Goal: Use online tool/utility: Utilize a website feature to perform a specific function

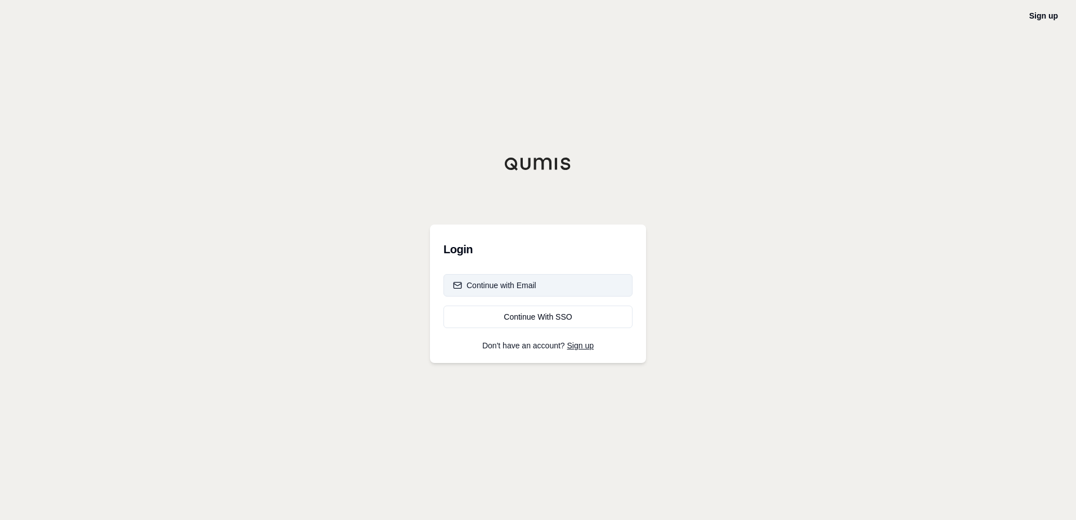
click at [511, 281] on div "Continue with Email" at bounding box center [494, 285] width 83 height 11
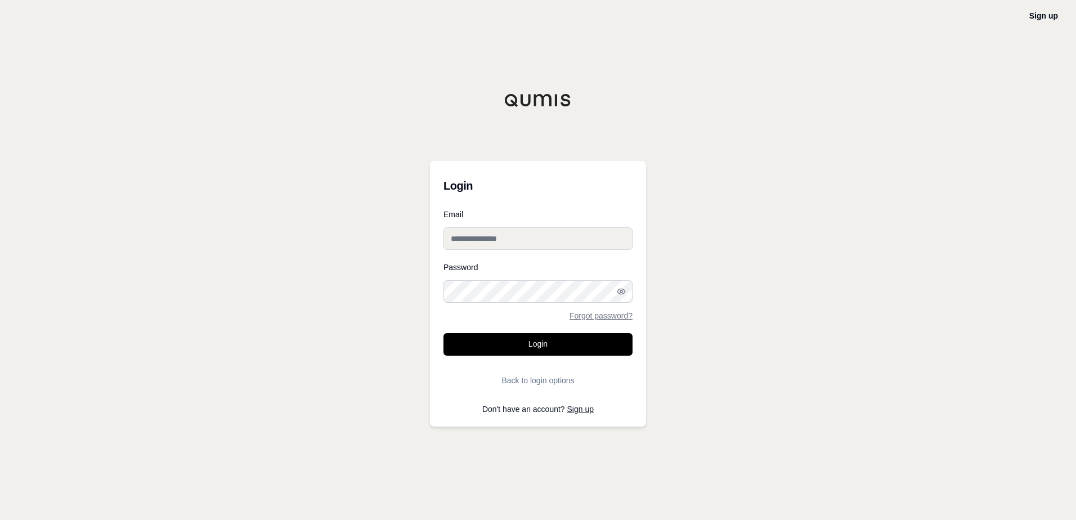
type input "**********"
click at [531, 345] on button "Login" at bounding box center [537, 344] width 189 height 23
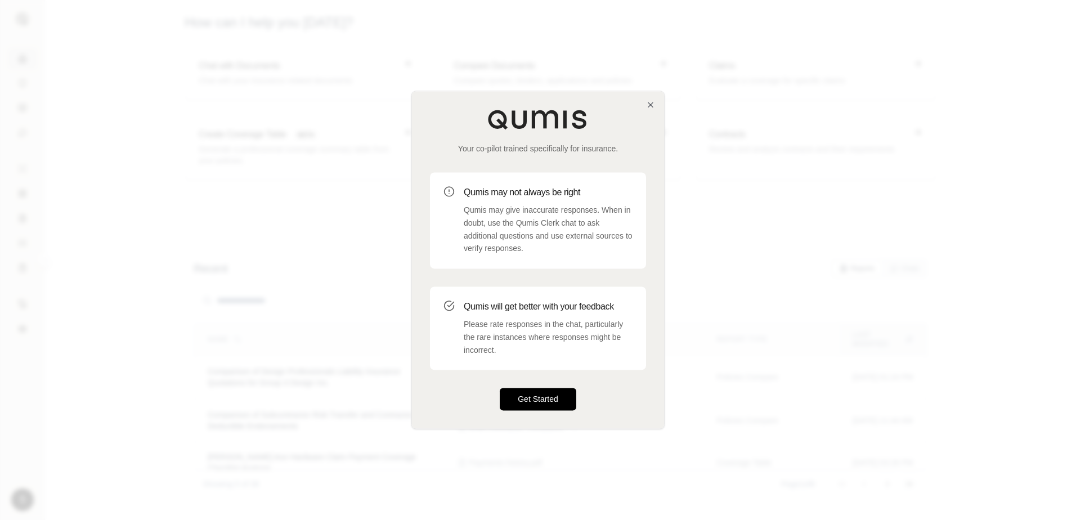
click at [530, 397] on button "Get Started" at bounding box center [538, 399] width 77 height 23
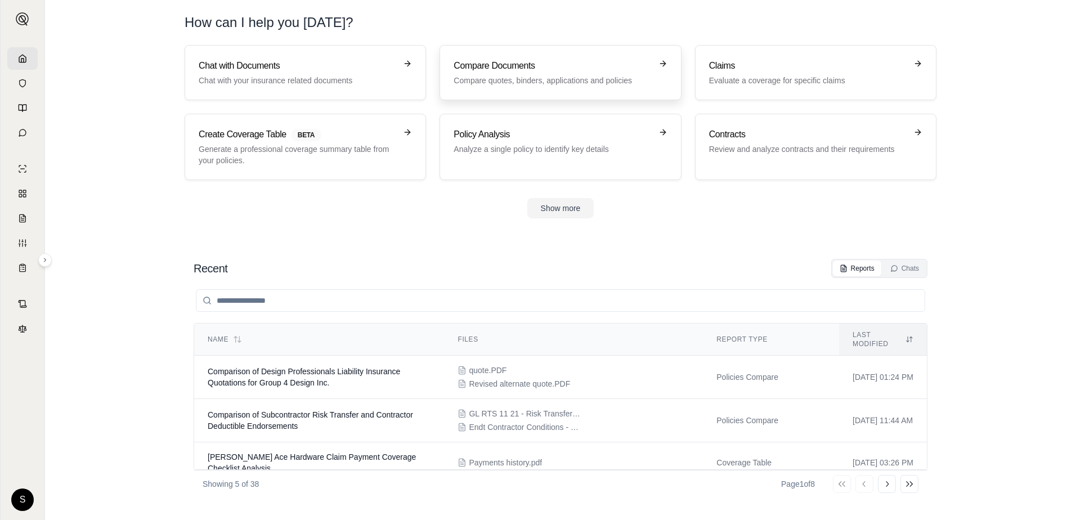
click at [548, 60] on h3 "Compare Documents" at bounding box center [553, 66] width 198 height 14
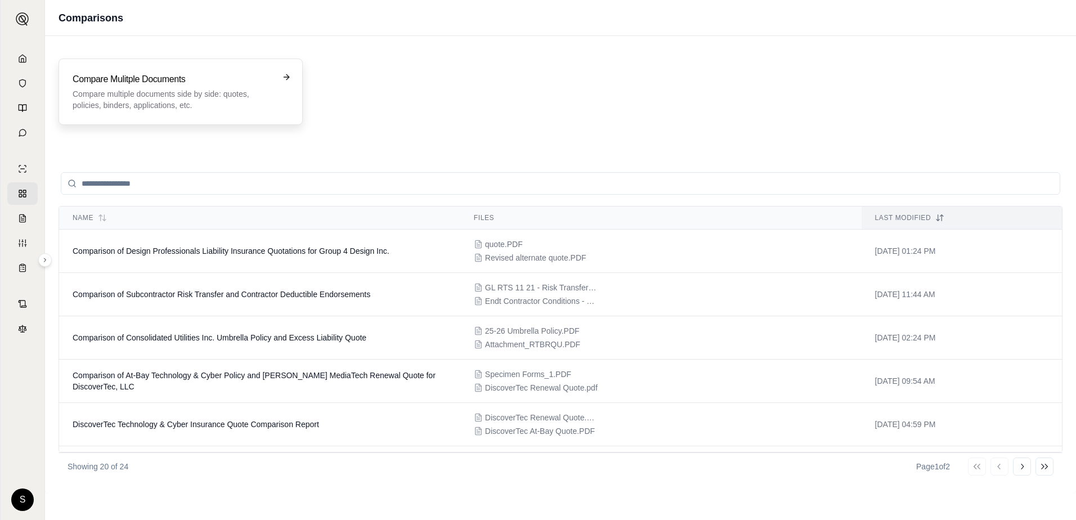
click at [187, 87] on div "Compare Mulitple Documents Compare multiple documents side by side: quotes, pol…" at bounding box center [173, 92] width 200 height 38
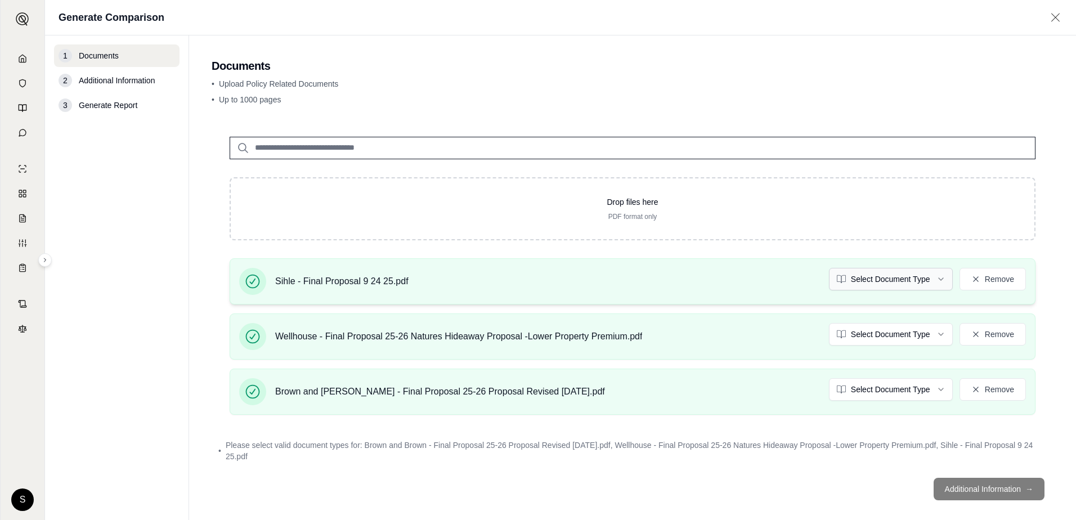
click at [933, 279] on html "S Generate Comparison 1 Documents 2 Additional Information 3 Generate Report Do…" at bounding box center [538, 260] width 1076 height 520
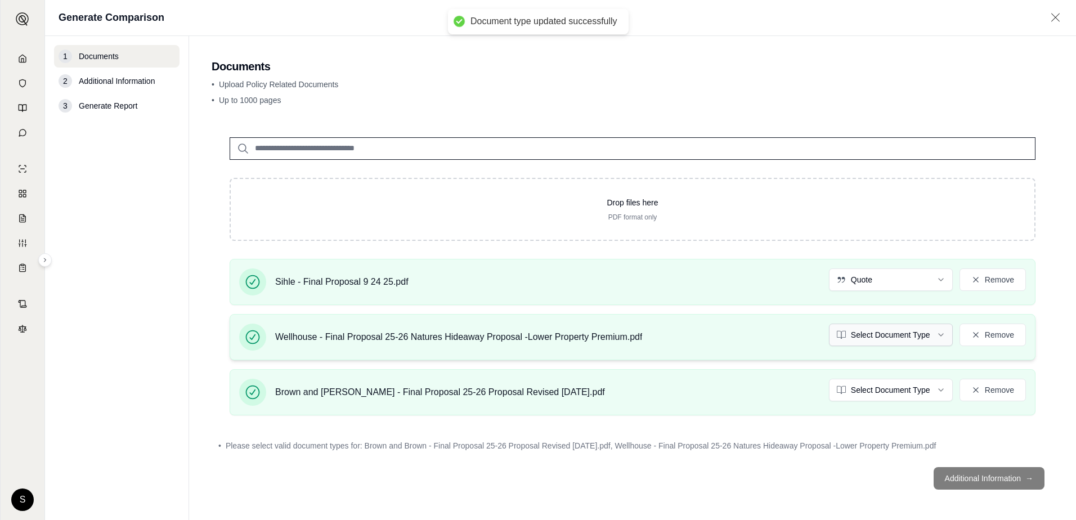
click at [935, 334] on html "Document type updated successfully S Generate Comparison 1 Documents 2 Addition…" at bounding box center [538, 260] width 1076 height 520
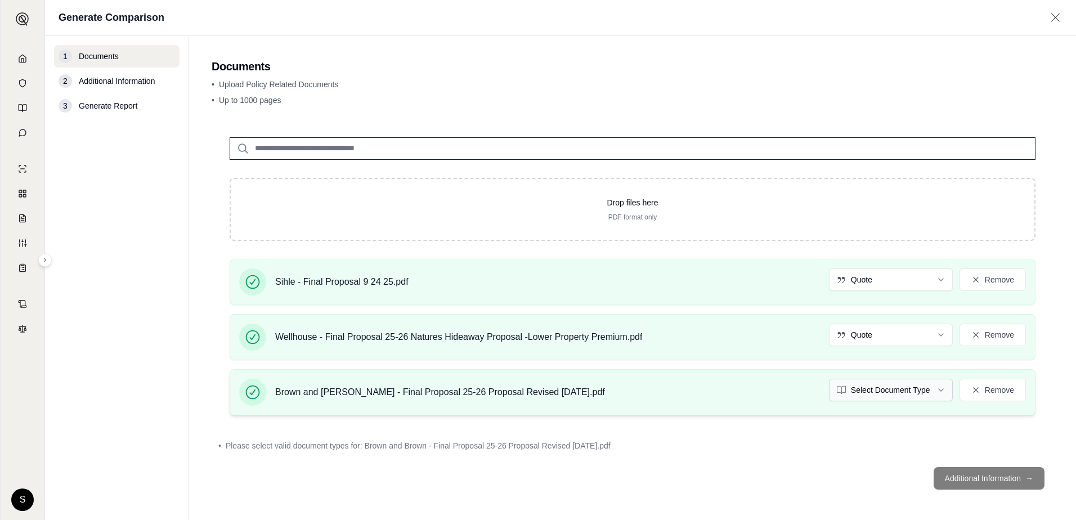
click at [932, 389] on html "S Generate Comparison 1 Documents 2 Additional Information 3 Generate Report Do…" at bounding box center [538, 260] width 1076 height 520
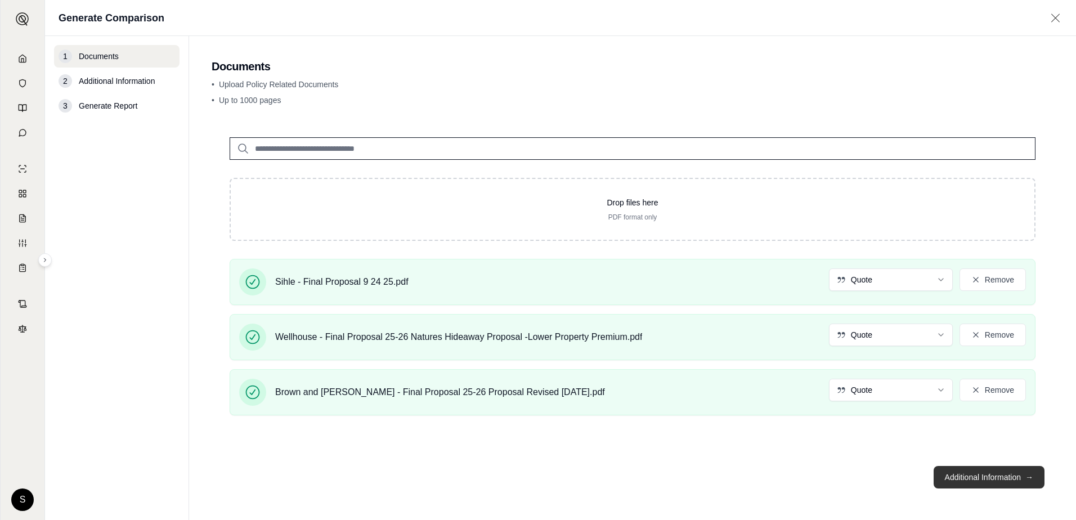
click at [966, 475] on button "Additional Information →" at bounding box center [988, 477] width 111 height 23
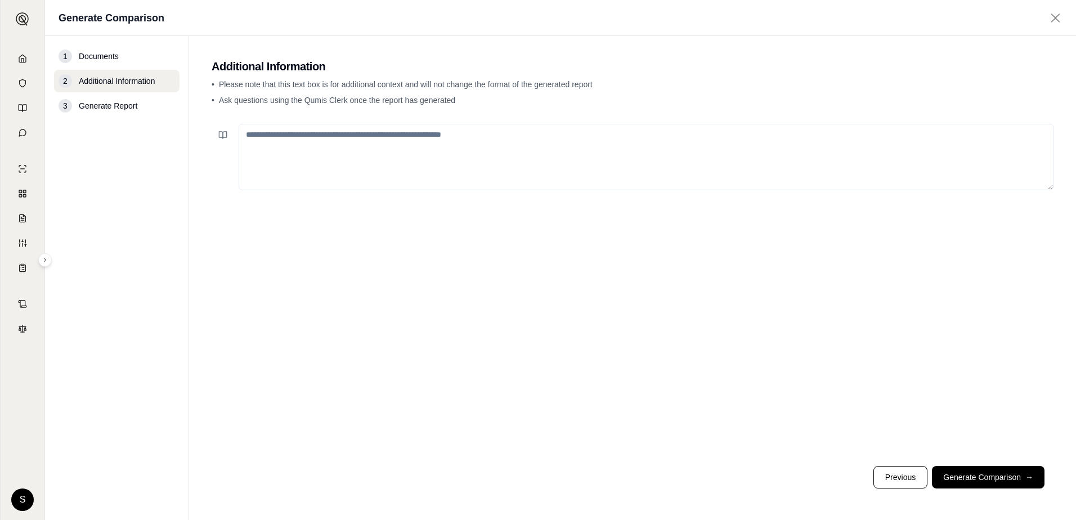
click at [285, 139] on textarea at bounding box center [646, 157] width 815 height 66
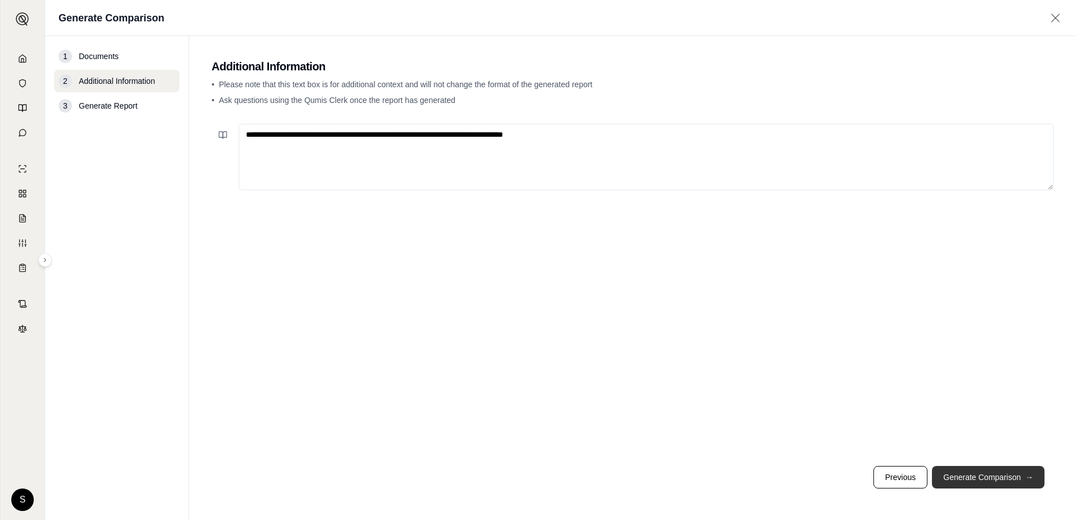
type textarea "**********"
click at [958, 476] on button "Generate Comparison →" at bounding box center [988, 477] width 113 height 23
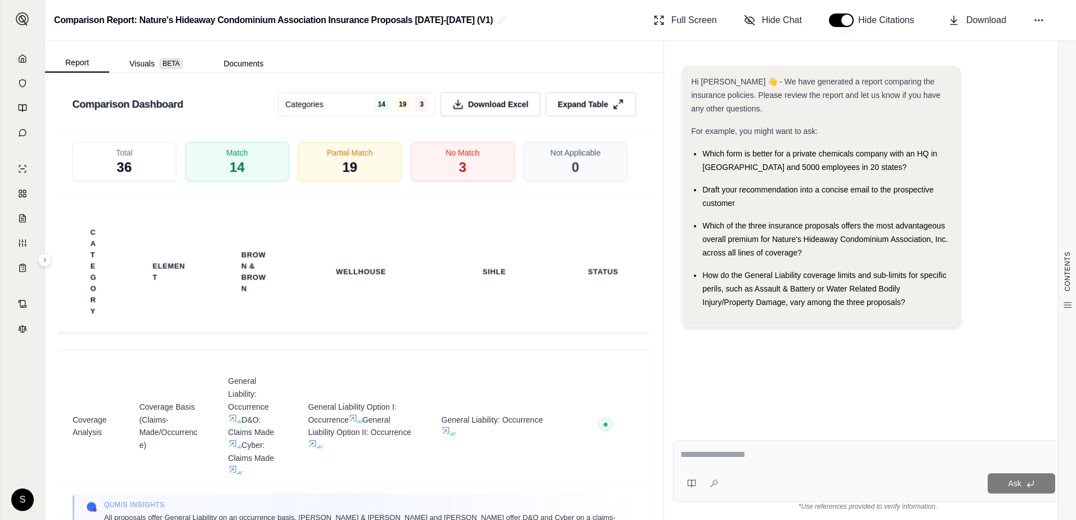
scroll to position [3120, 0]
click at [708, 454] on textarea at bounding box center [867, 455] width 375 height 14
type textarea "**********"
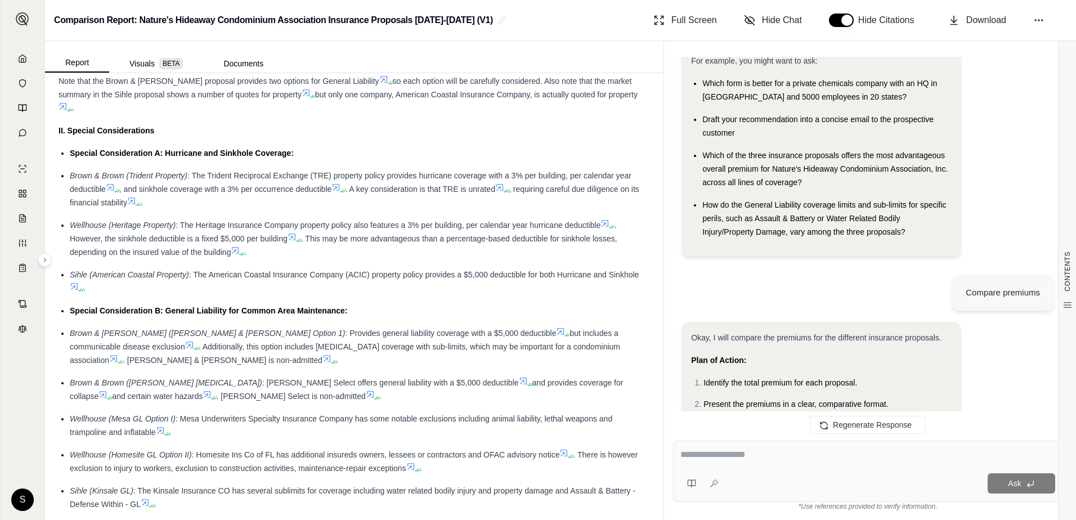
scroll to position [0, 0]
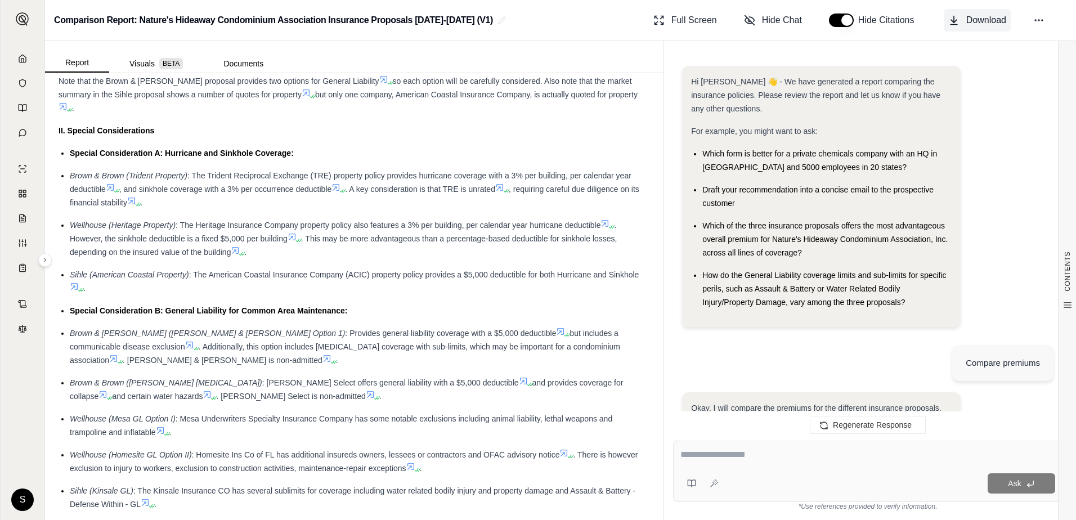
click at [983, 15] on span "Download" at bounding box center [986, 21] width 40 height 14
click at [535, 26] on div "PDF exported successfully with enhanced formatting and proper spacing!" at bounding box center [543, 33] width 163 height 35
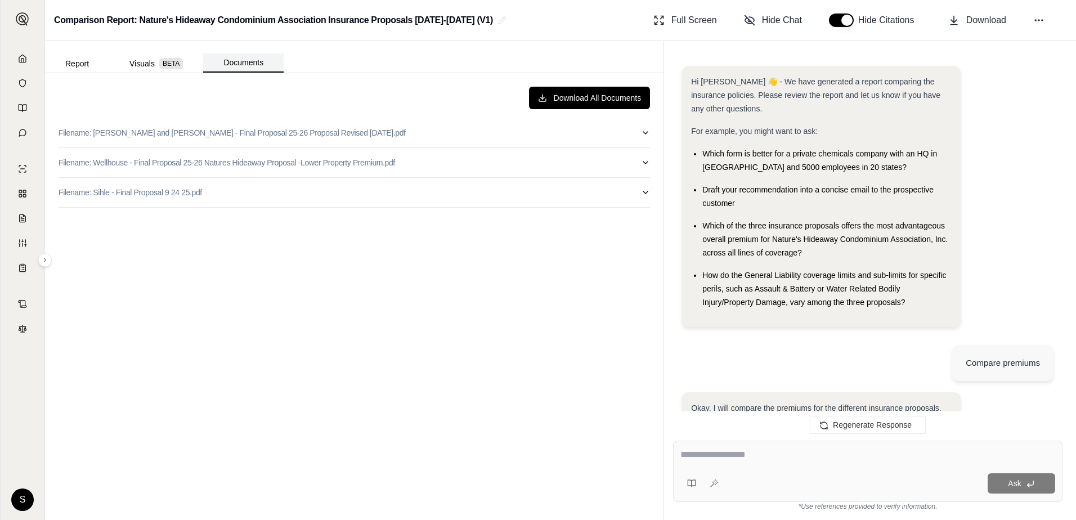
click at [250, 64] on button "Documents" at bounding box center [243, 62] width 80 height 19
click at [1040, 19] on icon at bounding box center [1038, 20] width 11 height 11
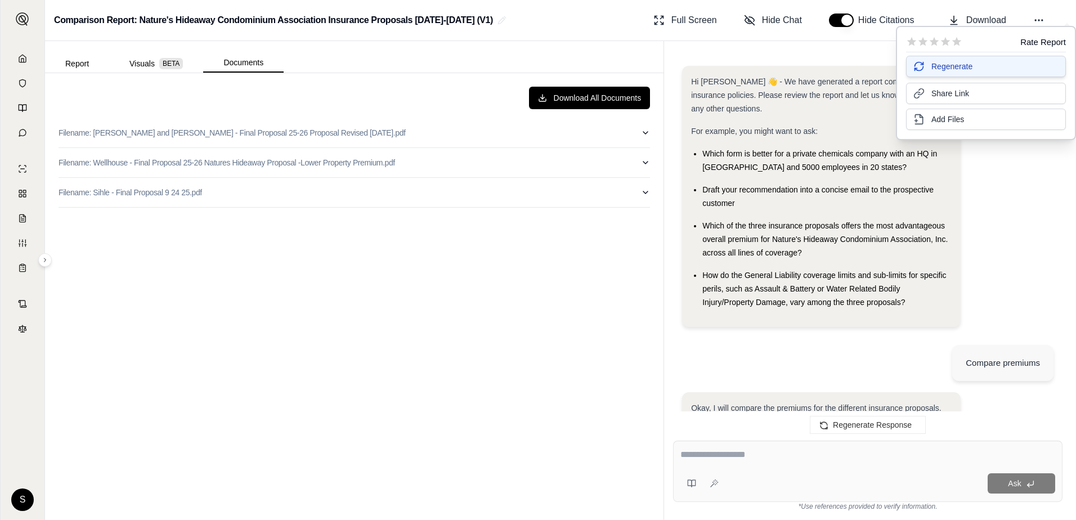
click at [948, 66] on span "Regenerate" at bounding box center [951, 66] width 41 height 11
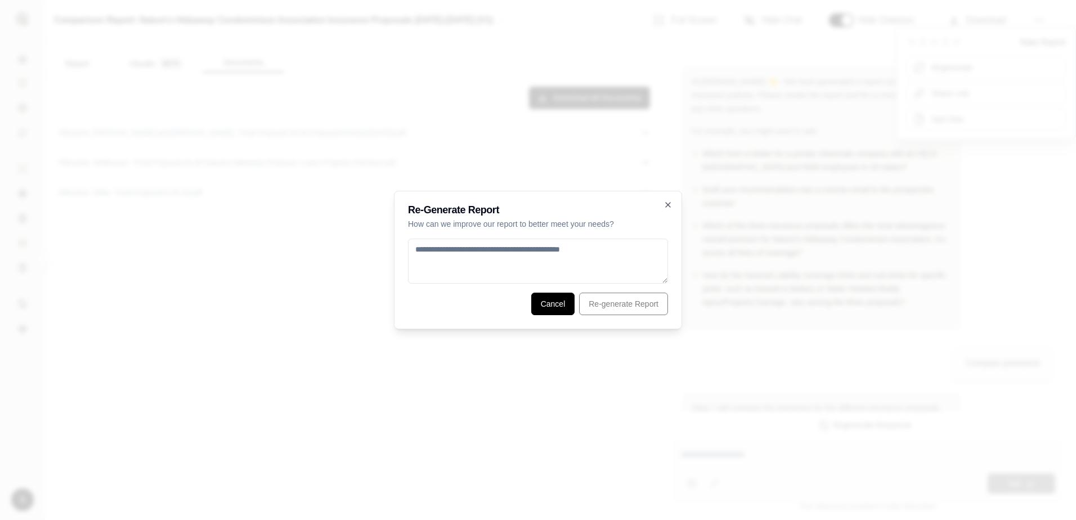
click at [549, 306] on button "Cancel" at bounding box center [553, 304] width 44 height 23
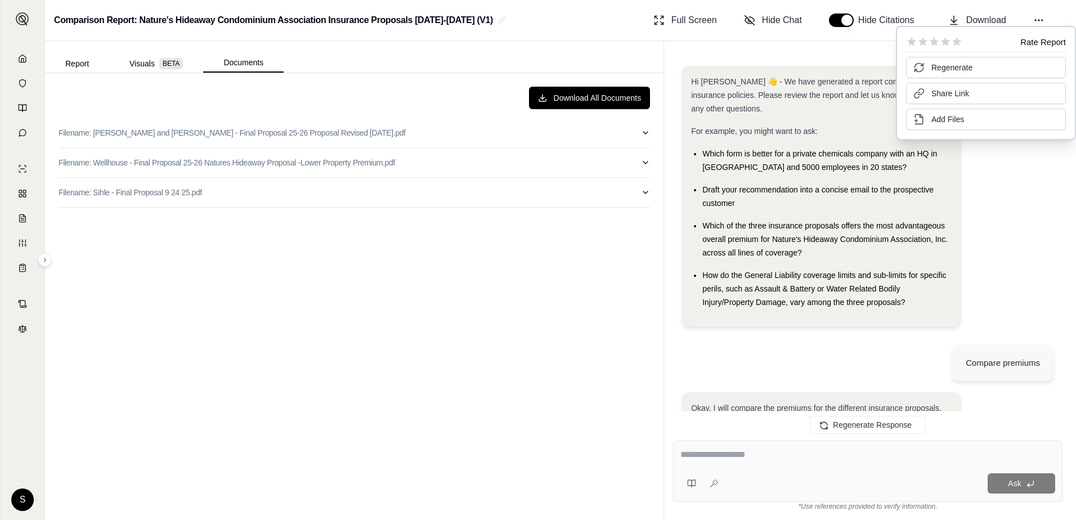
click at [1004, 214] on div "Hi [PERSON_NAME] 👋 - We have generated a report comparing the insurance policie…" at bounding box center [867, 201] width 371 height 270
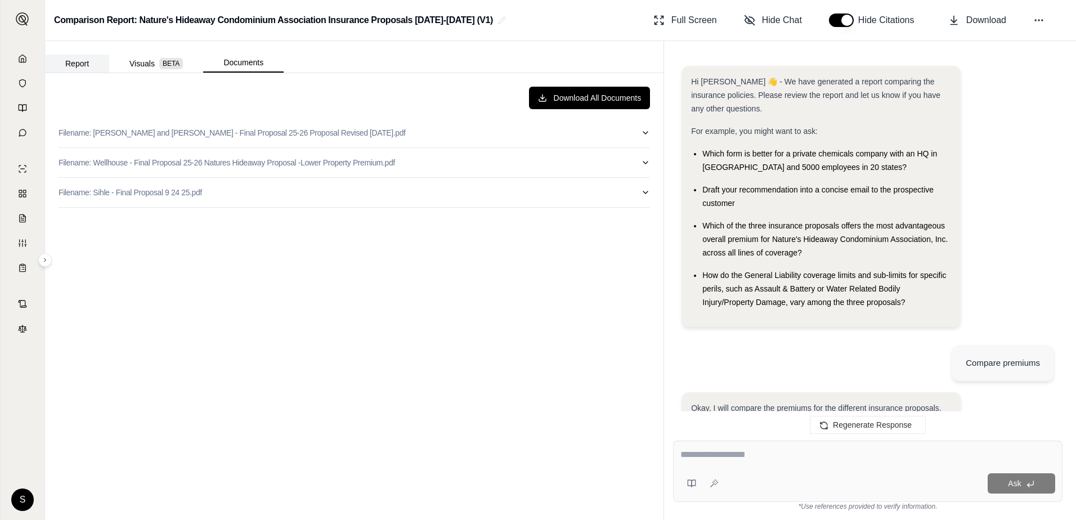
click at [75, 65] on button "Report" at bounding box center [77, 64] width 64 height 18
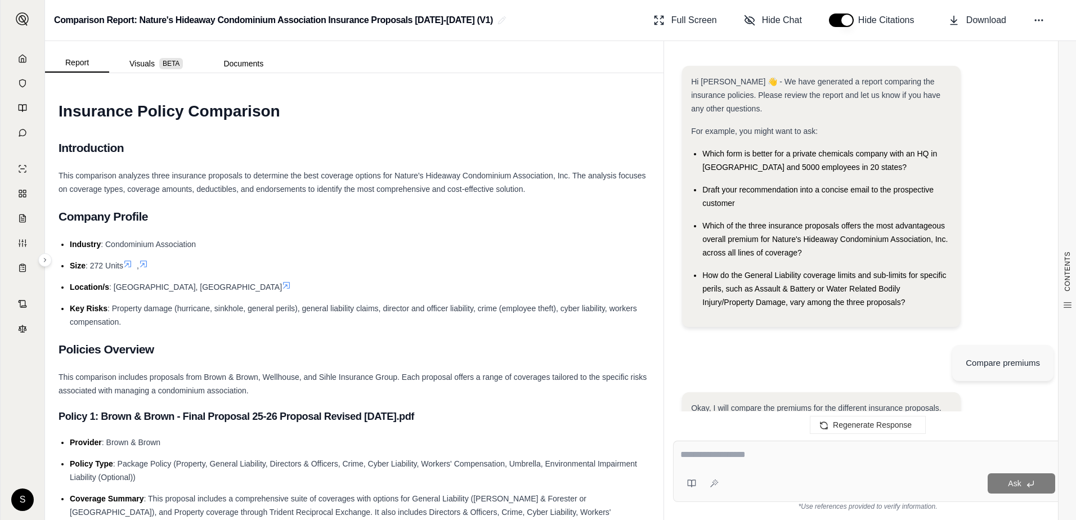
click at [802, 279] on span "How do the General Liability coverage limits and sub-limits for specific perils…" at bounding box center [824, 289] width 244 height 36
click at [806, 254] on div "Which of the three insurance proposals offers the most advantageous overall pre…" at bounding box center [826, 239] width 249 height 41
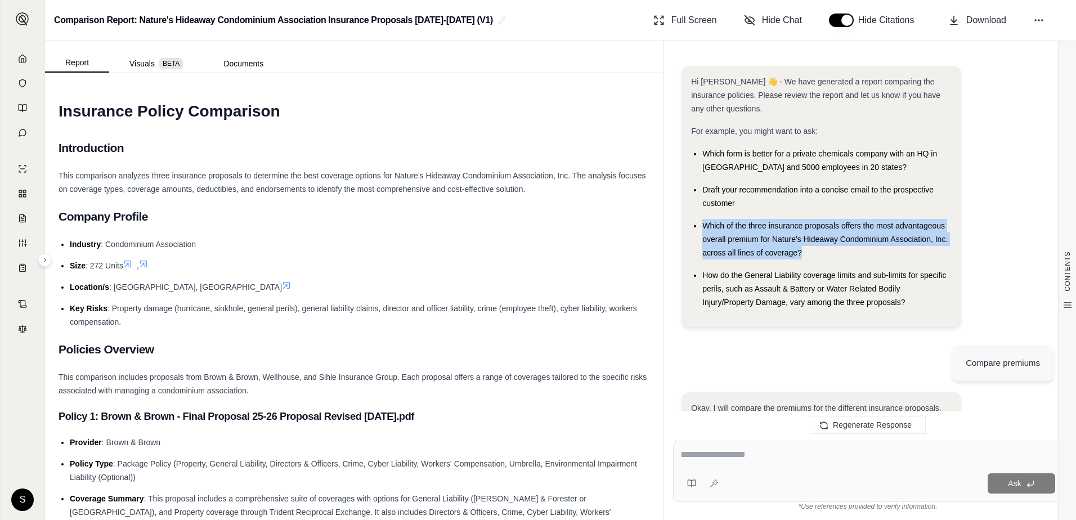
drag, startPoint x: 804, startPoint y: 254, endPoint x: 701, endPoint y: 223, distance: 107.0
click at [701, 223] on ul "Which form is better for a private chemicals company with an HQ in [GEOGRAPHIC_…" at bounding box center [821, 228] width 261 height 162
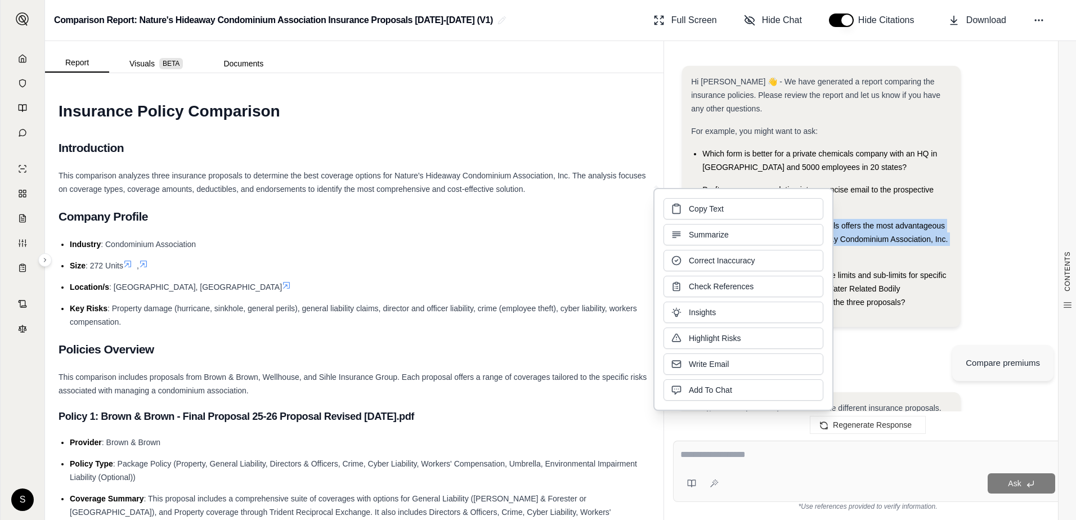
copy span "Which of the three insurance proposals offers the most advantageous overall pre…"
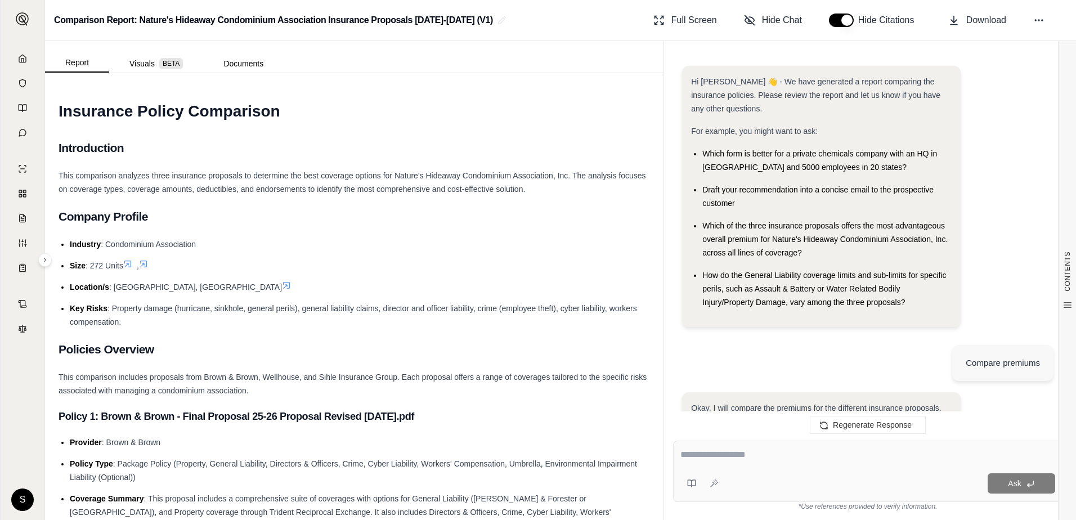
click at [724, 458] on textarea at bounding box center [867, 455] width 375 height 14
paste textarea "**********"
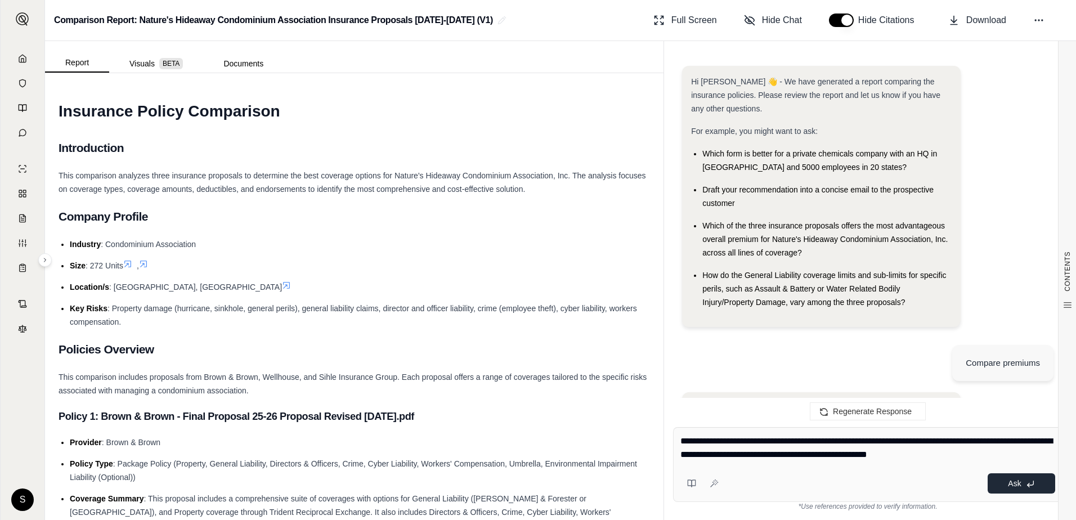
type textarea "**********"
click at [1017, 485] on span "Ask" at bounding box center [1014, 483] width 13 height 9
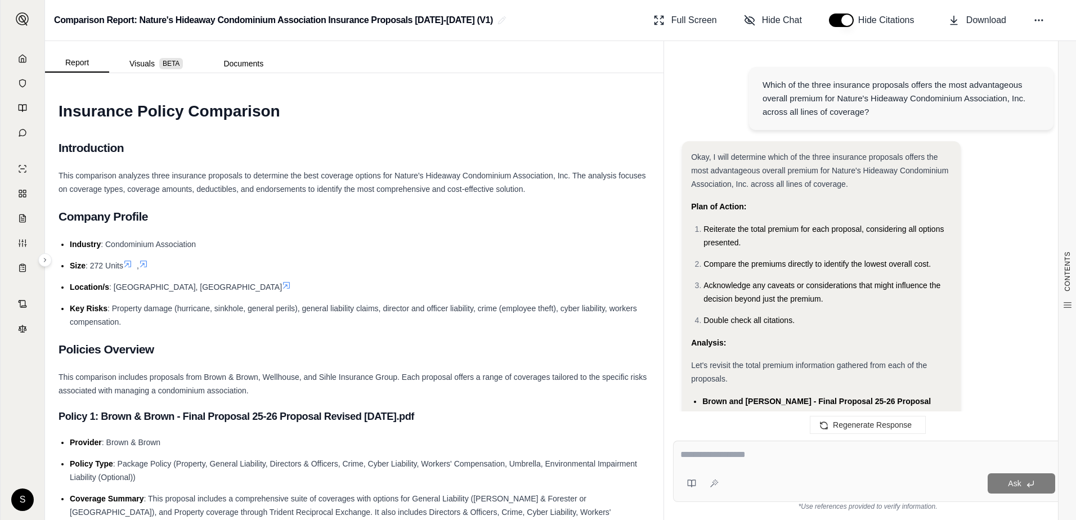
scroll to position [1430, 0]
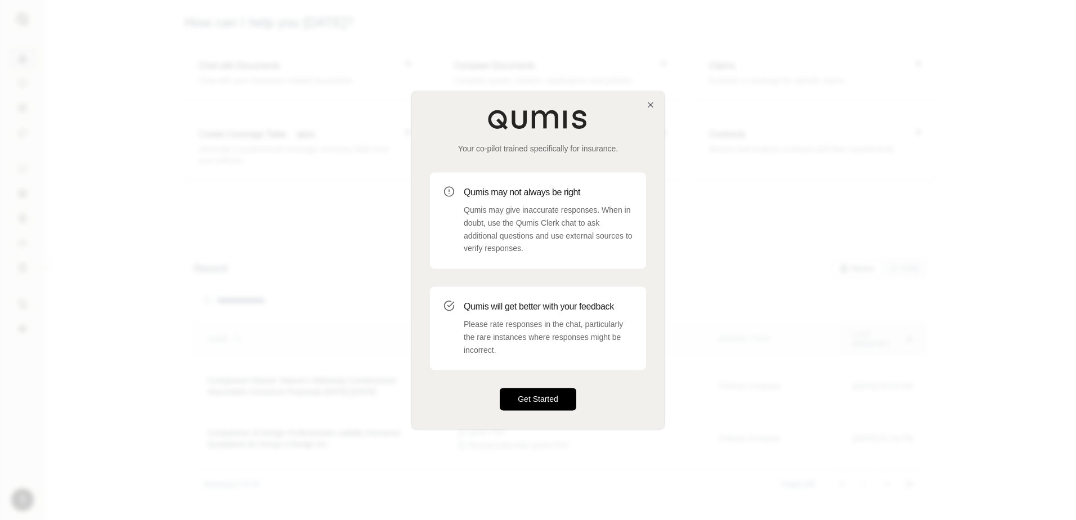
click at [545, 395] on button "Get Started" at bounding box center [538, 399] width 77 height 23
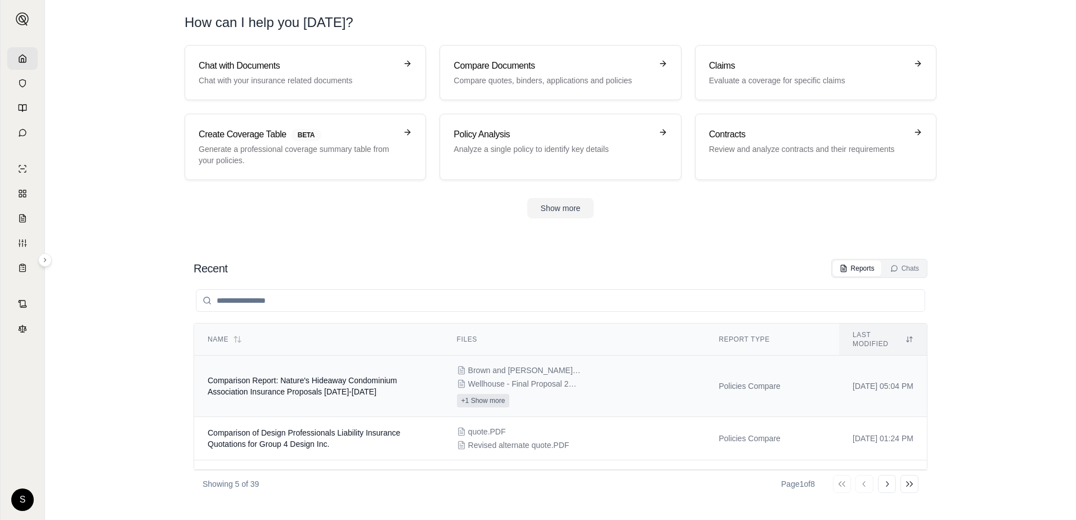
click at [468, 394] on button "+1 Show more" at bounding box center [483, 401] width 53 height 14
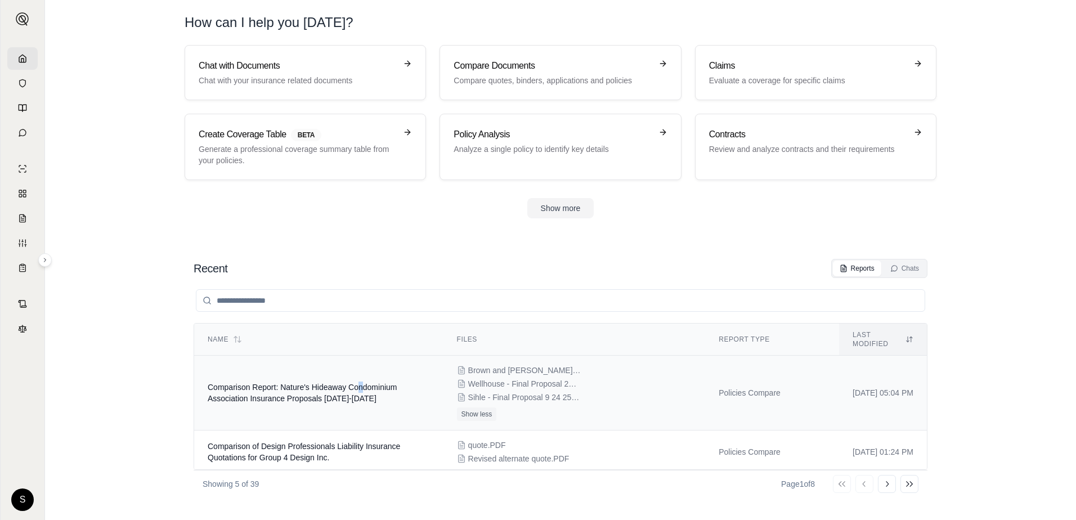
click at [358, 370] on td "Comparison Report: Nature's Hideaway Condominium Association Insurance Proposal…" at bounding box center [318, 393] width 249 height 75
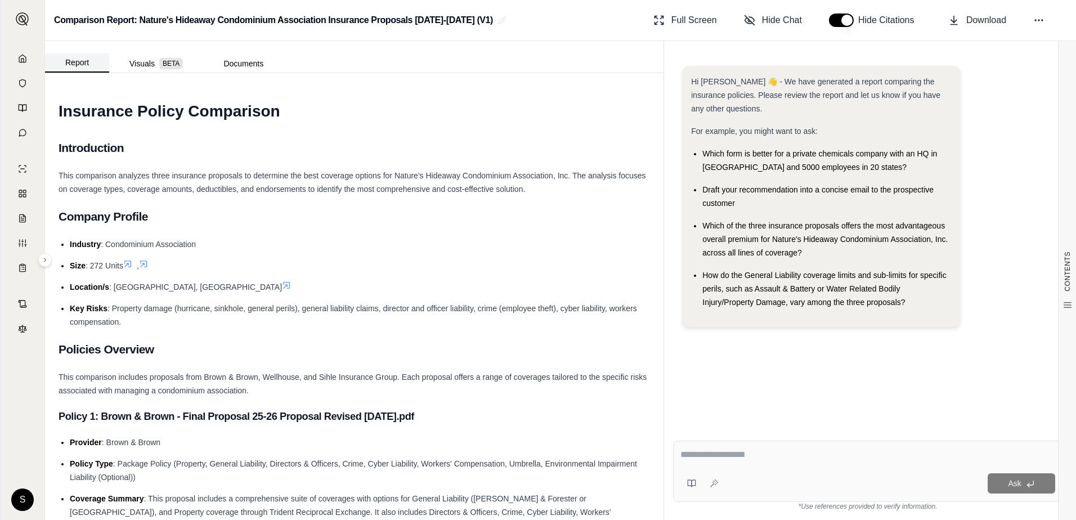
click at [83, 59] on button "Report" at bounding box center [77, 62] width 64 height 19
click at [79, 64] on button "Report" at bounding box center [77, 62] width 64 height 19
click at [882, 235] on span "Which of the three insurance proposals offers the most advantageous overall pre…" at bounding box center [824, 239] width 245 height 36
click at [21, 60] on polyline at bounding box center [22, 61] width 2 height 4
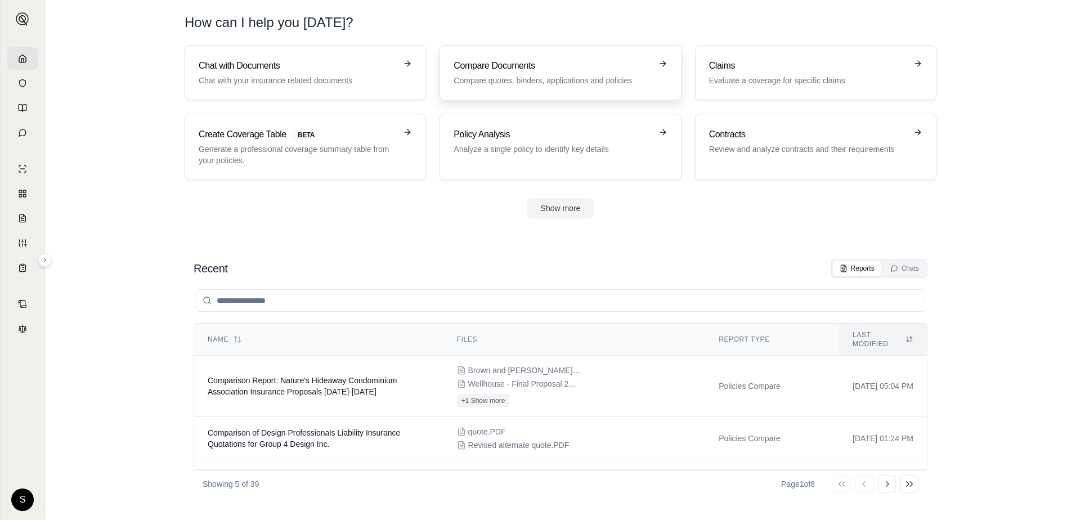
click at [550, 71] on div "Compare Documents Compare quotes, binders, applications and policies" at bounding box center [553, 72] width 198 height 27
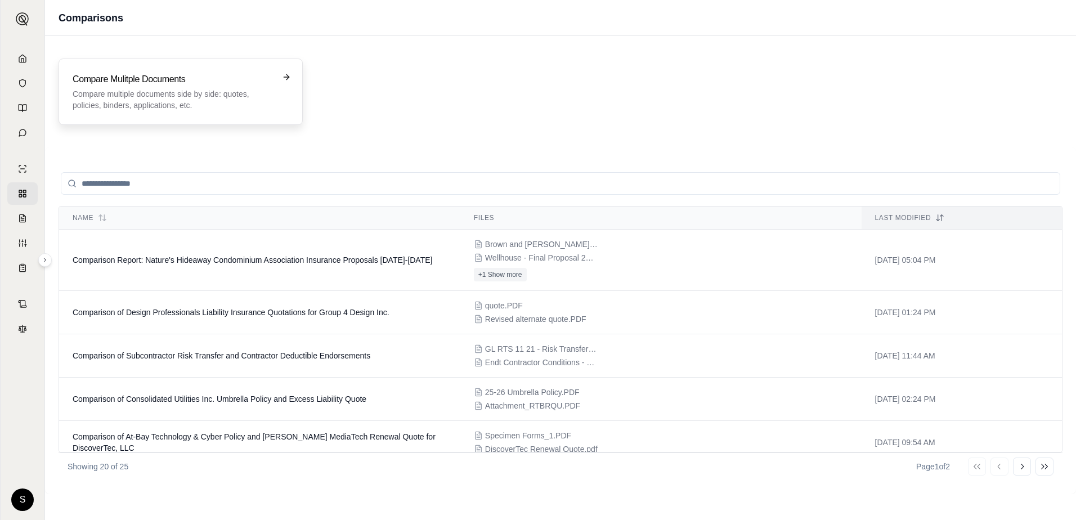
click at [143, 100] on p "Compare multiple documents side by side: quotes, policies, binders, application…" at bounding box center [173, 99] width 200 height 23
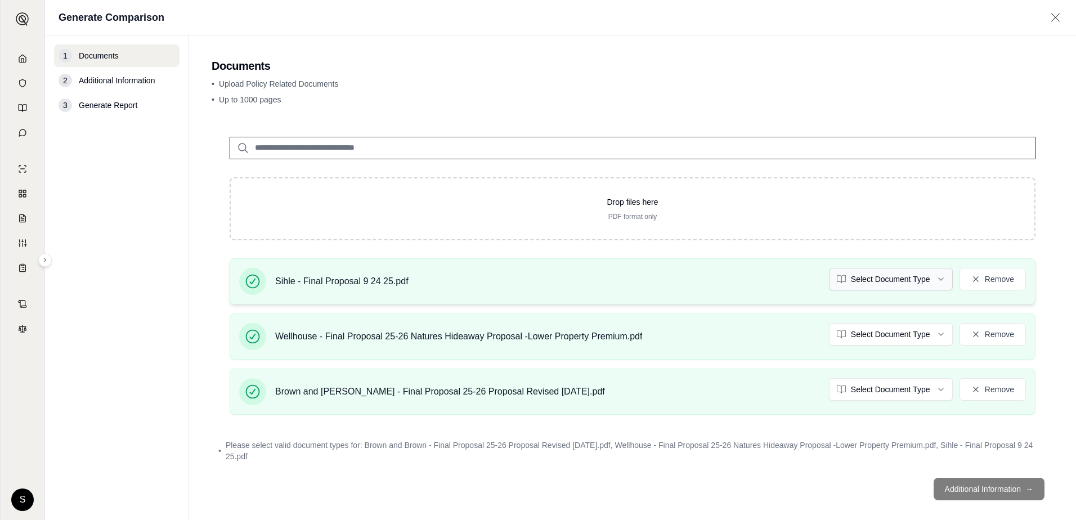
click at [933, 281] on html "S Generate Comparison 1 Documents 2 Additional Information 3 Generate Report Do…" at bounding box center [538, 260] width 1076 height 520
click at [931, 331] on html "S Generate Comparison 1 Documents 2 Additional Information 3 Generate Report Do…" at bounding box center [538, 260] width 1076 height 520
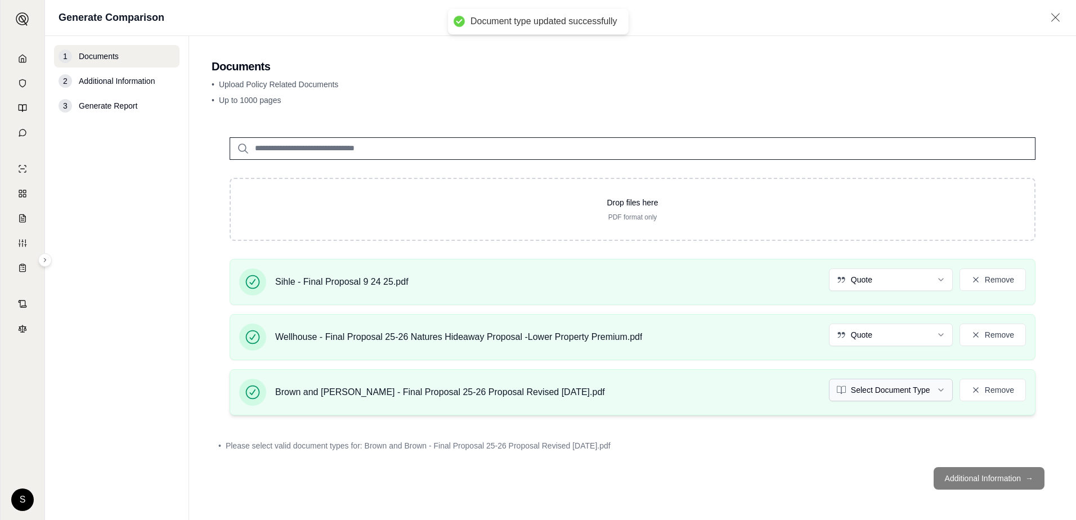
click at [933, 387] on html "Document type updated successfully Document type updated successfully S Generat…" at bounding box center [538, 260] width 1076 height 520
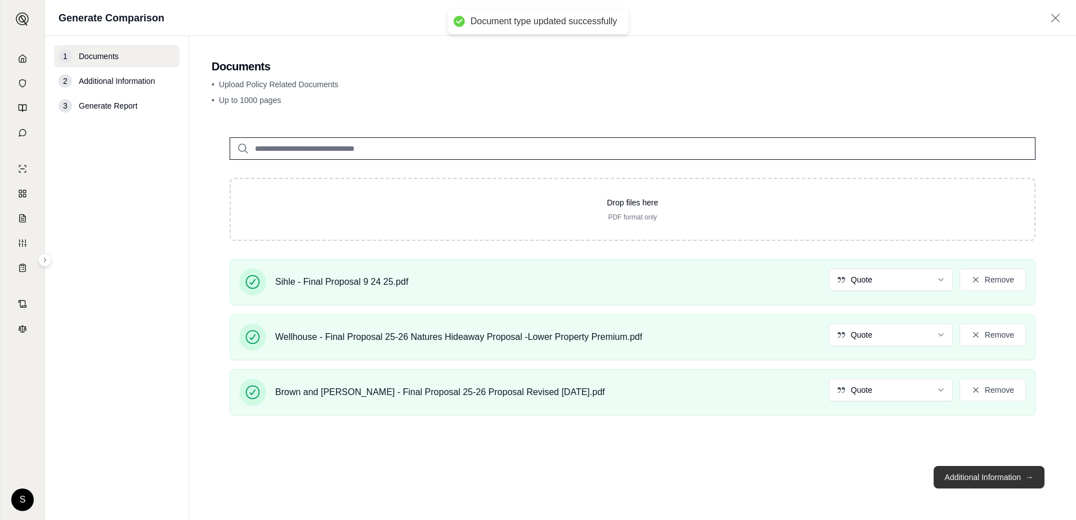
click at [964, 478] on button "Additional Information →" at bounding box center [988, 477] width 111 height 23
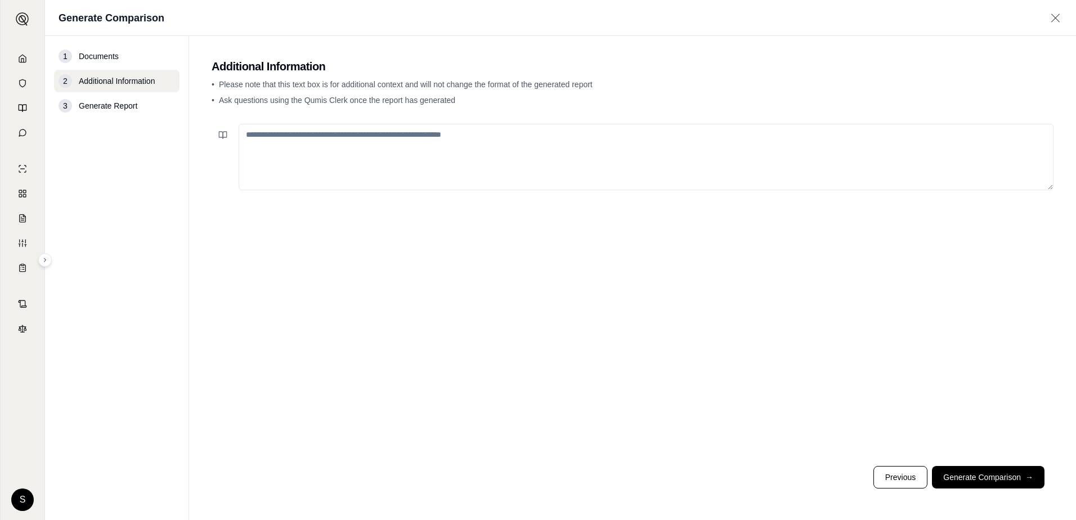
click at [281, 141] on textarea at bounding box center [646, 157] width 815 height 66
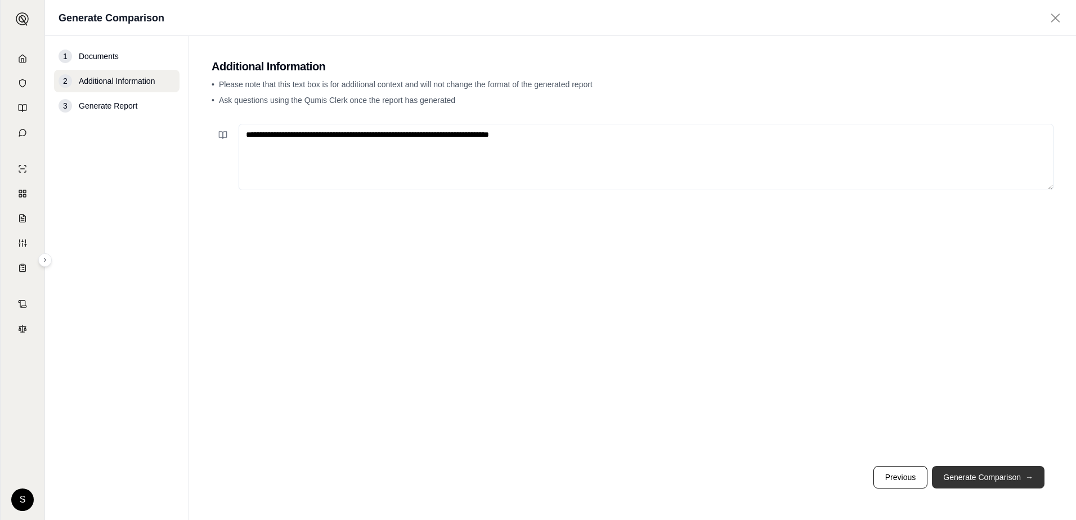
type textarea "**********"
click at [981, 473] on button "Generate Comparison →" at bounding box center [988, 477] width 113 height 23
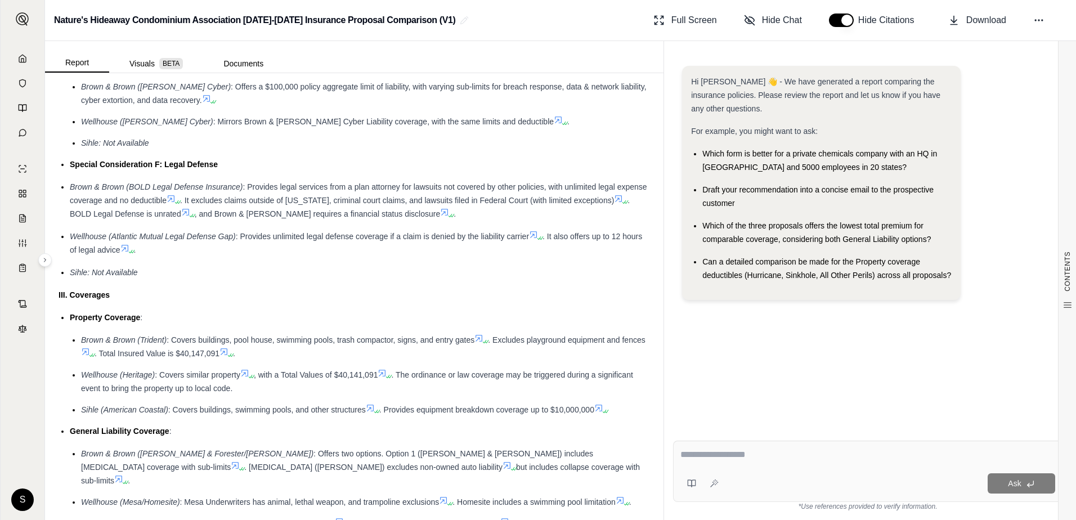
scroll to position [1426, 0]
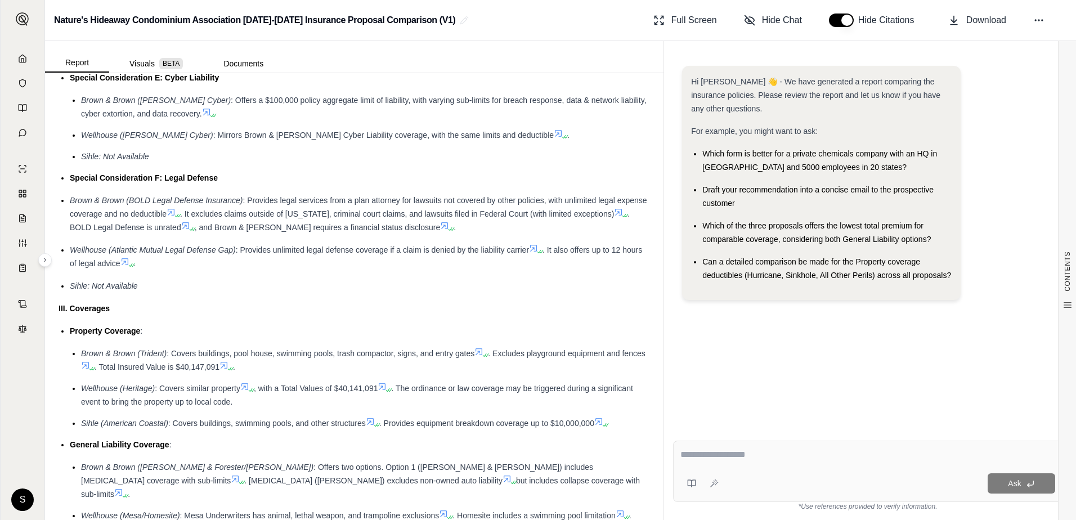
click at [729, 451] on textarea at bounding box center [867, 455] width 375 height 14
type textarea "**********"
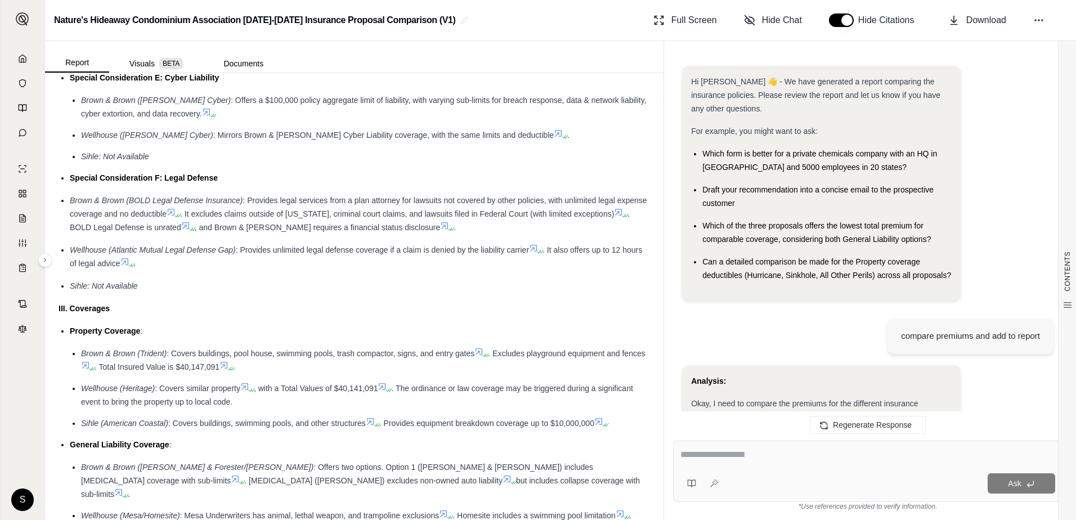
scroll to position [1320, 0]
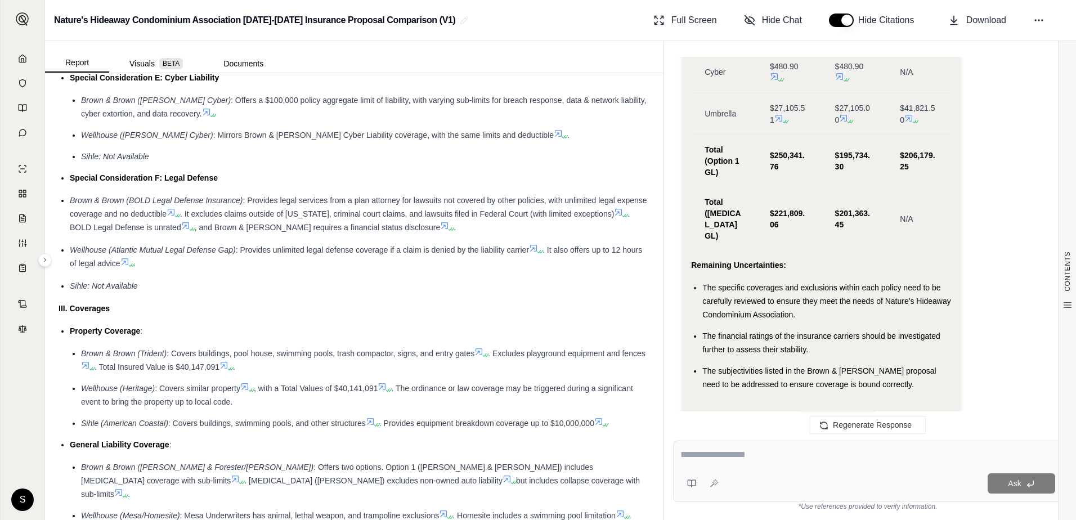
click at [804, 411] on span "CLICK TO RATE" at bounding box center [838, 420] width 78 height 19
click at [814, 411] on span "CLICK TO RATE" at bounding box center [838, 420] width 78 height 19
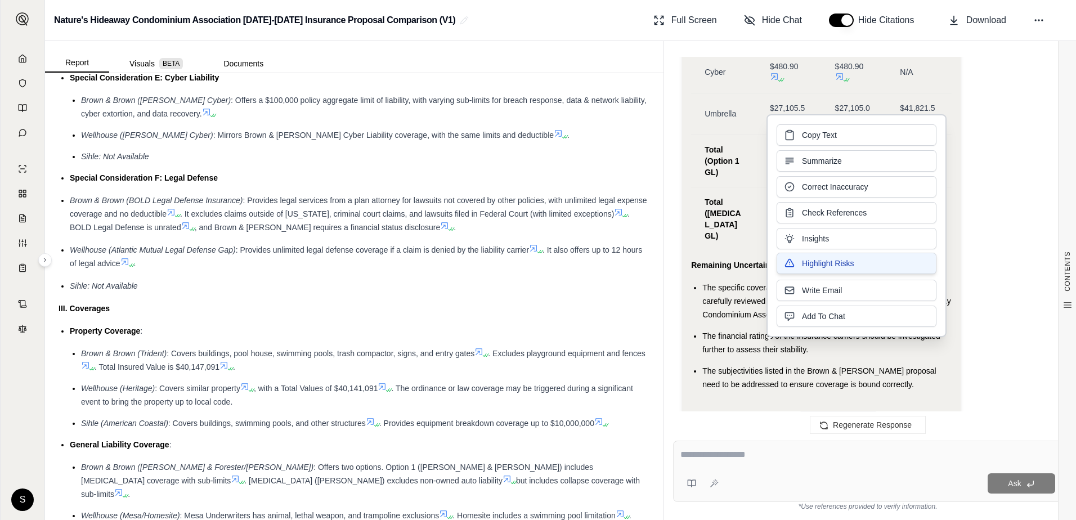
click at [839, 262] on span "Highlight Risks" at bounding box center [828, 263] width 52 height 11
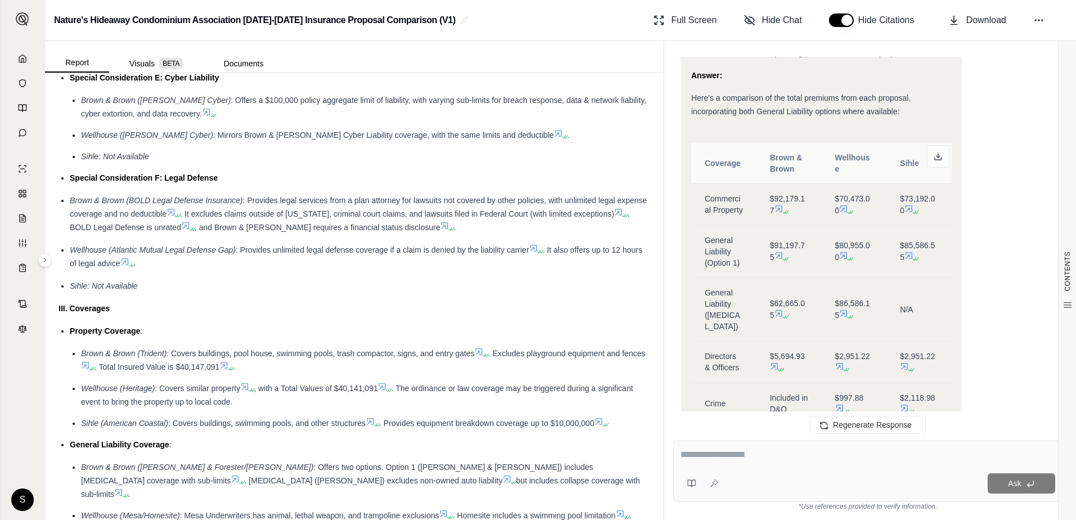
scroll to position [745, 0]
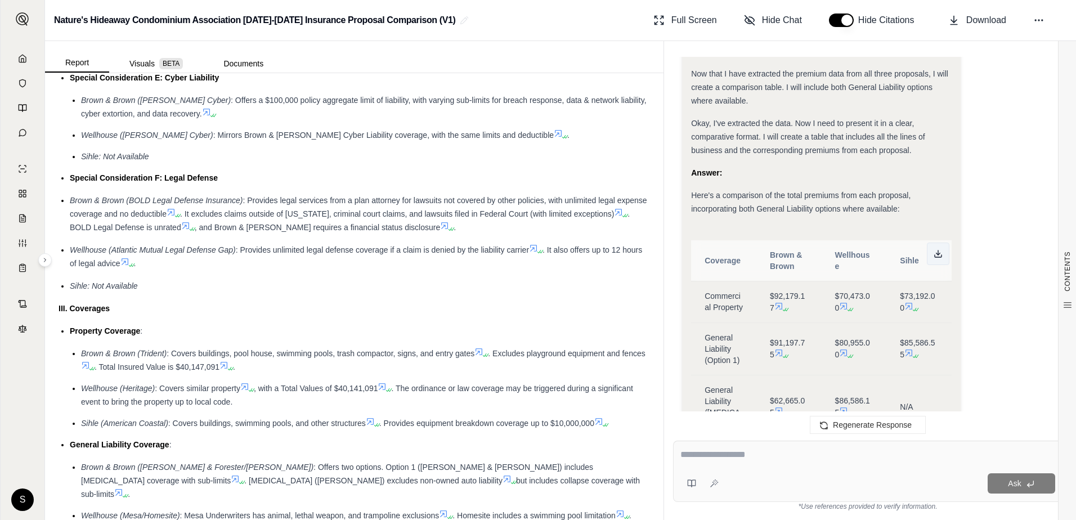
click at [940, 253] on polyline at bounding box center [938, 254] width 4 height 2
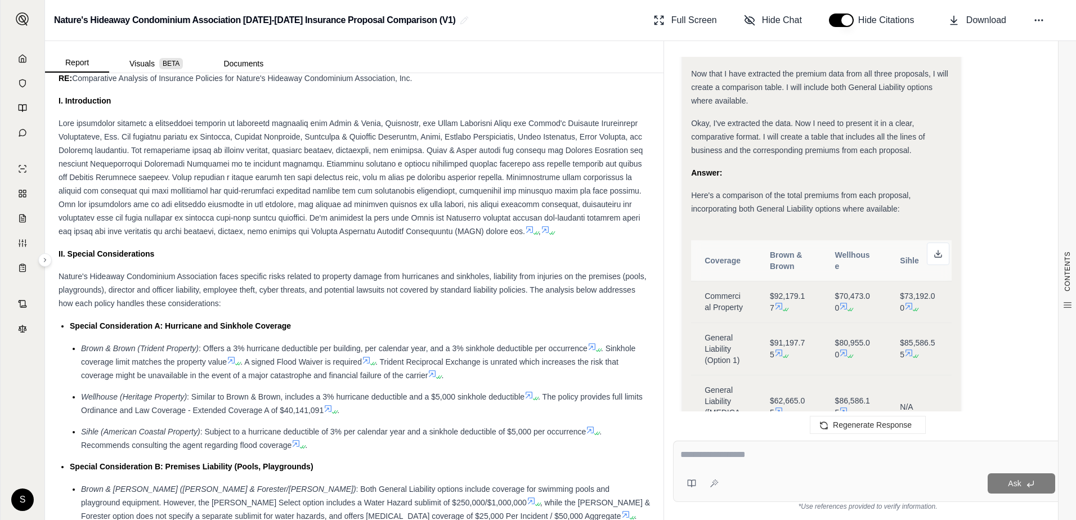
scroll to position [639, 0]
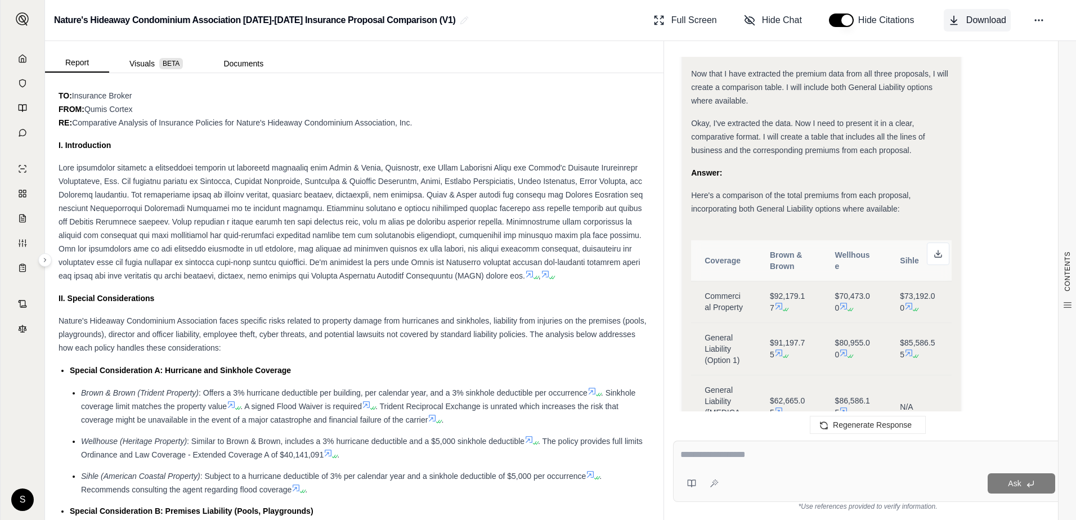
click at [979, 15] on span "Download" at bounding box center [986, 21] width 40 height 14
click at [1040, 17] on icon at bounding box center [1038, 20] width 11 height 11
